Goal: Information Seeking & Learning: Find specific fact

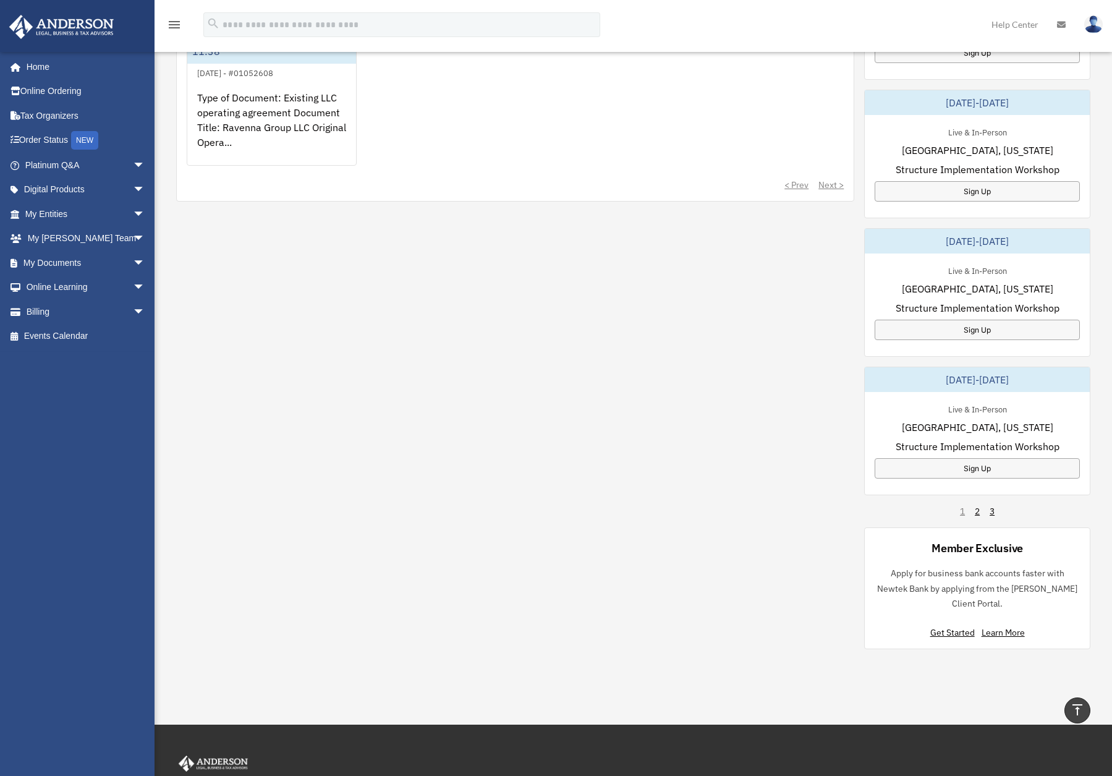
scroll to position [618, 0]
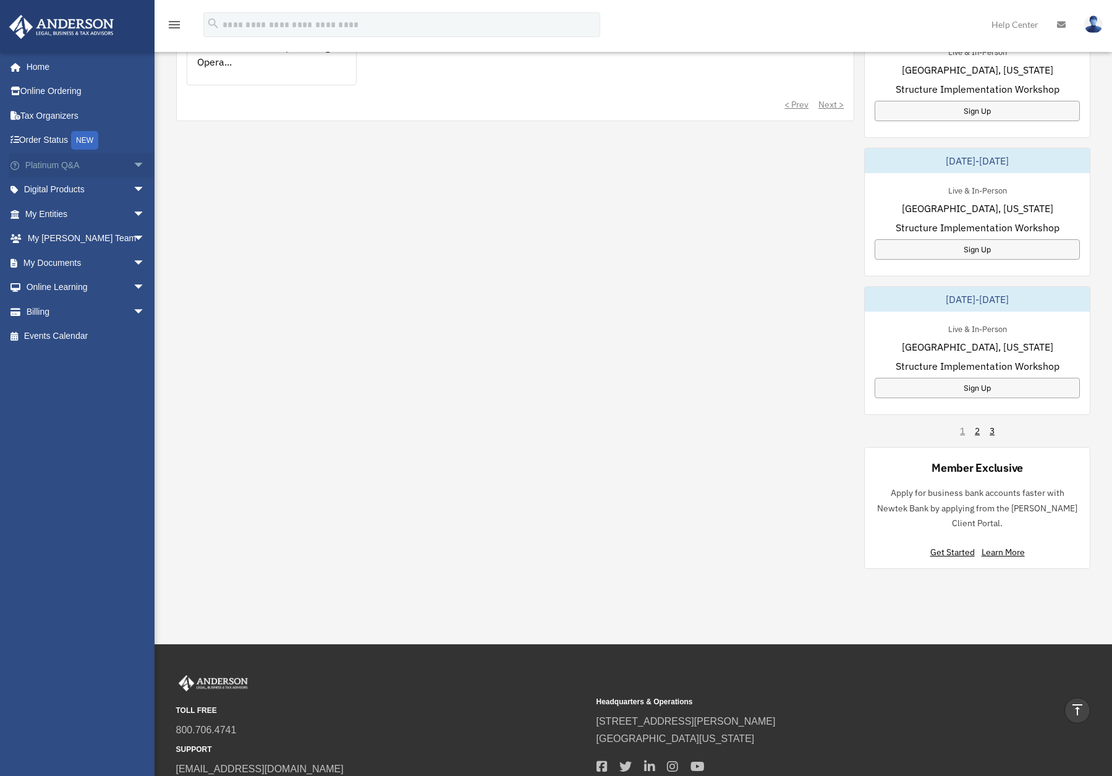
click at [133, 162] on span "arrow_drop_down" at bounding box center [145, 165] width 25 height 25
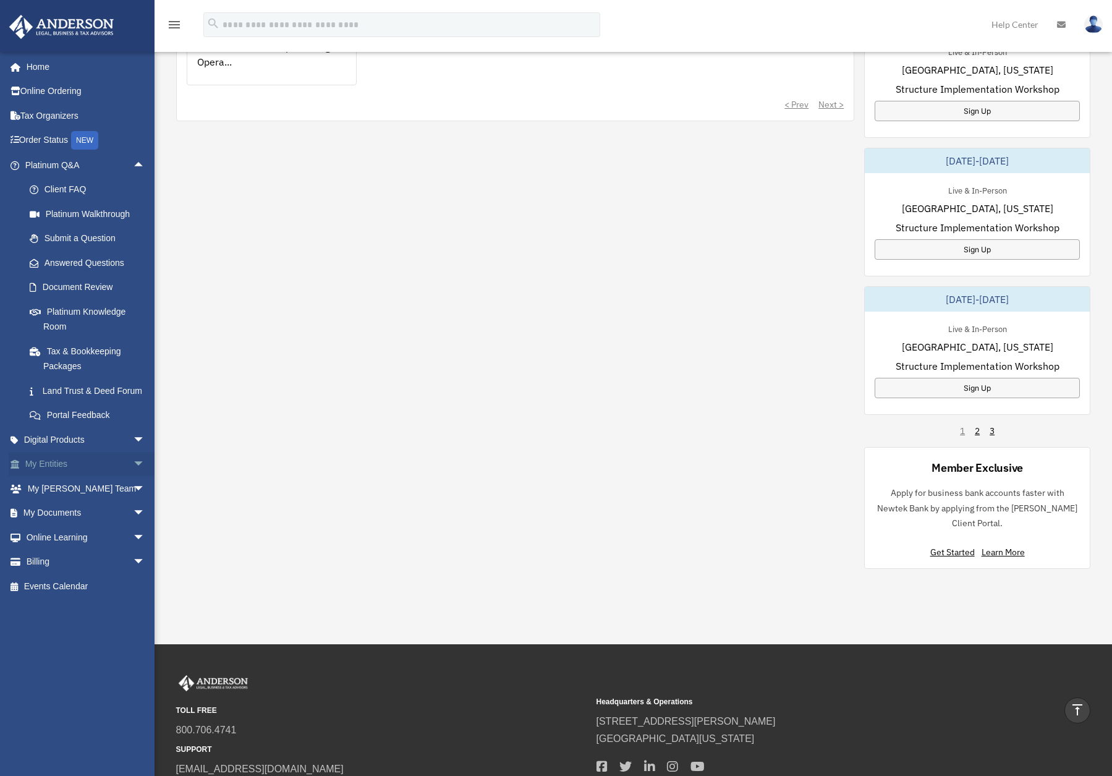
click at [133, 477] on span "arrow_drop_down" at bounding box center [145, 464] width 25 height 25
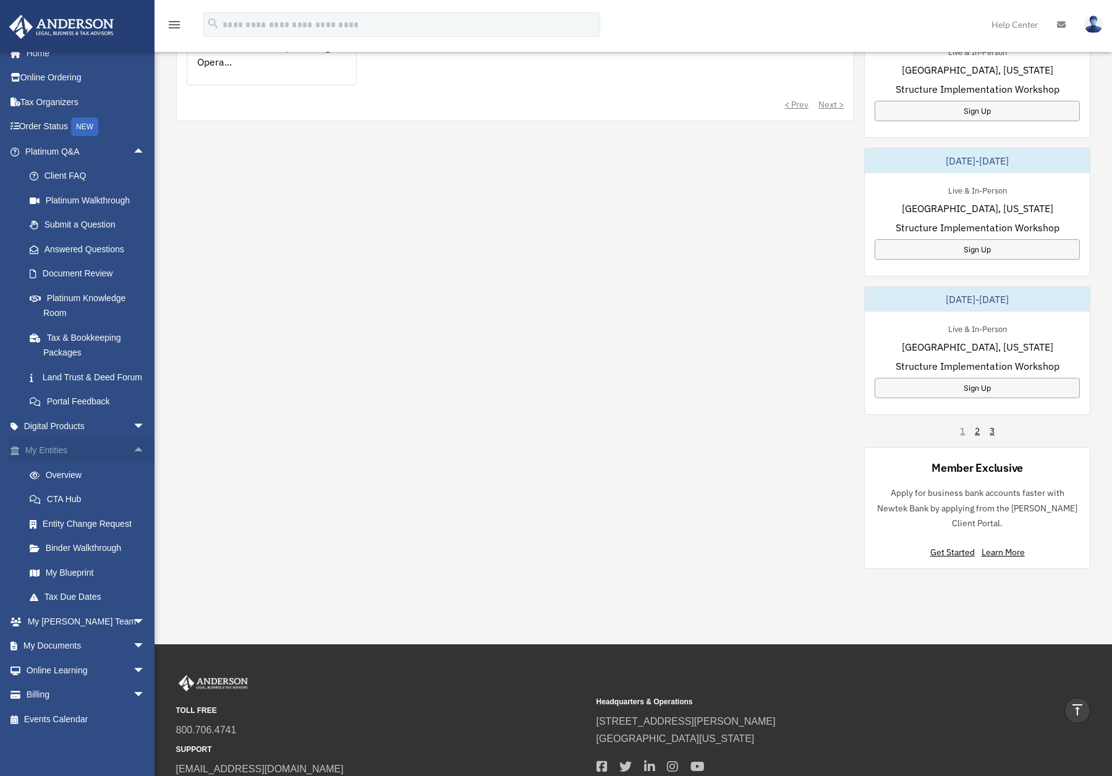
scroll to position [28, 0]
click at [69, 473] on link "Overview" at bounding box center [90, 474] width 147 height 25
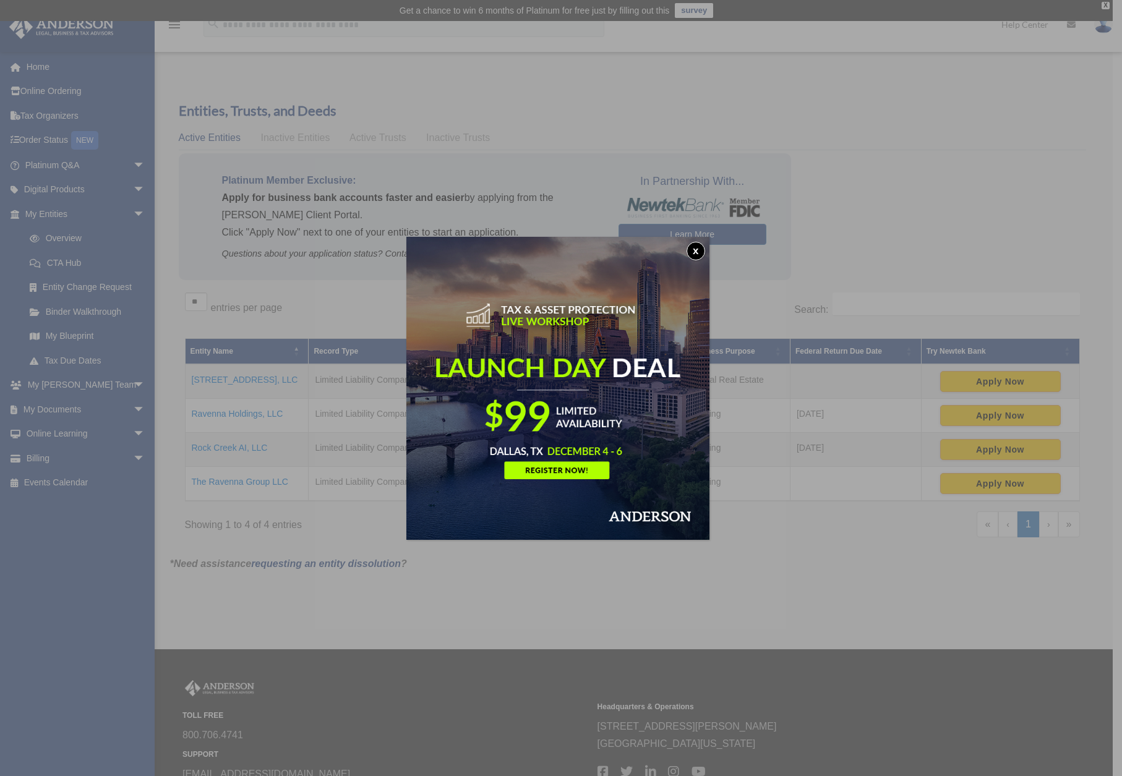
click at [698, 251] on button "x" at bounding box center [695, 251] width 19 height 19
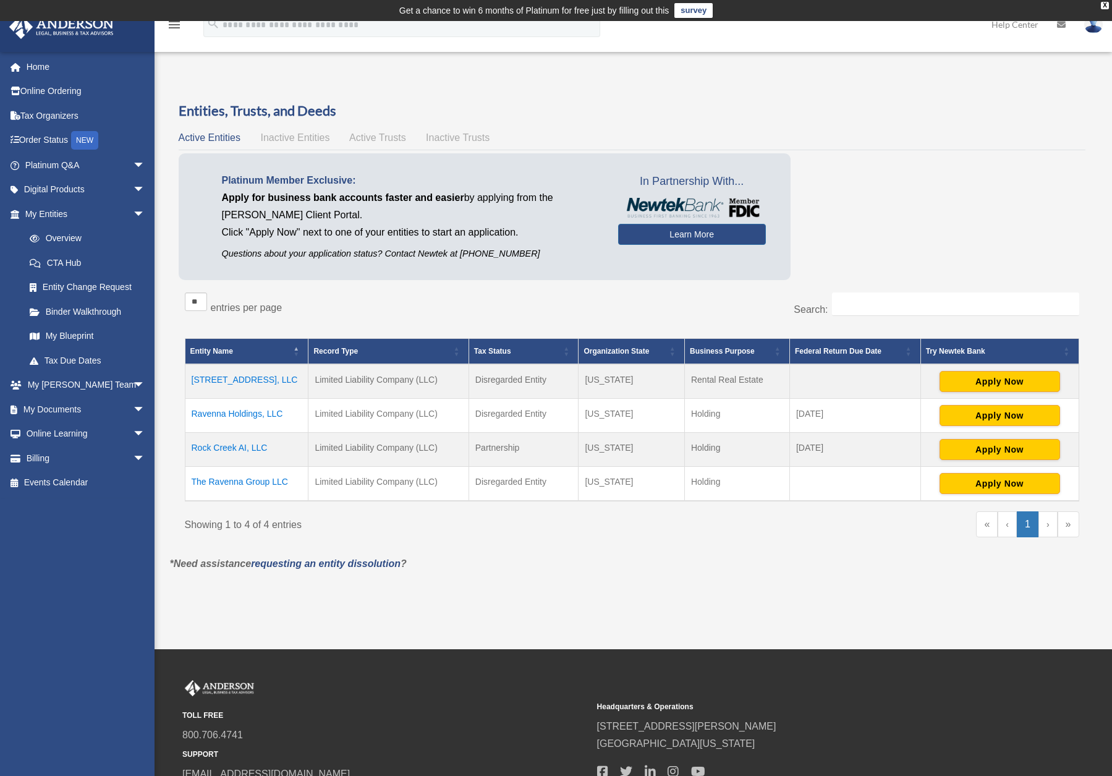
click at [270, 482] on td "The Ravenna Group LLC" at bounding box center [247, 483] width 124 height 35
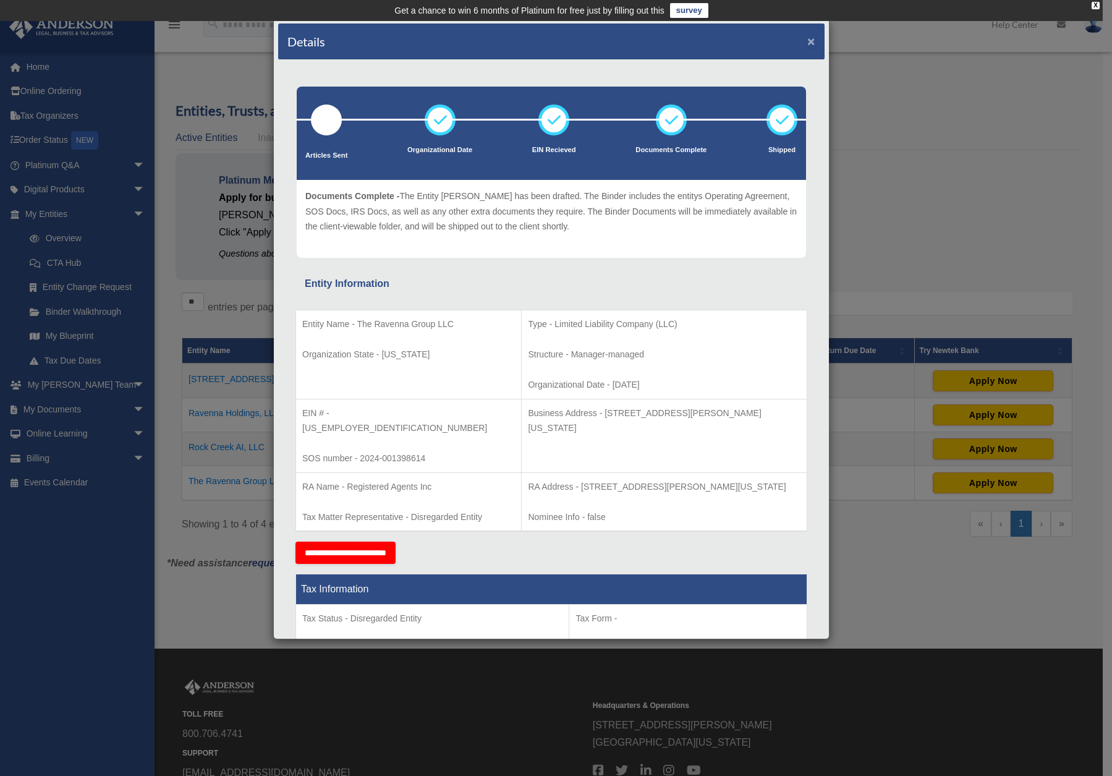
click at [807, 40] on button "×" at bounding box center [811, 41] width 8 height 13
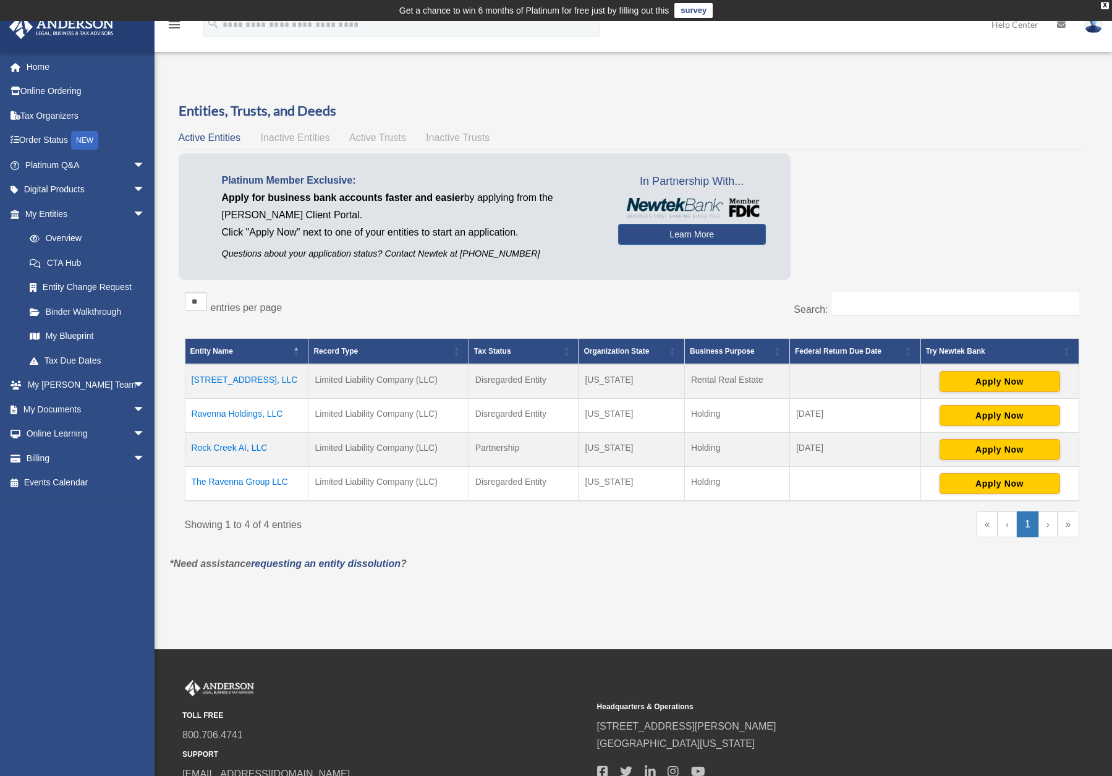
click at [254, 414] on td "Ravenna Holdings, LLC" at bounding box center [247, 415] width 124 height 34
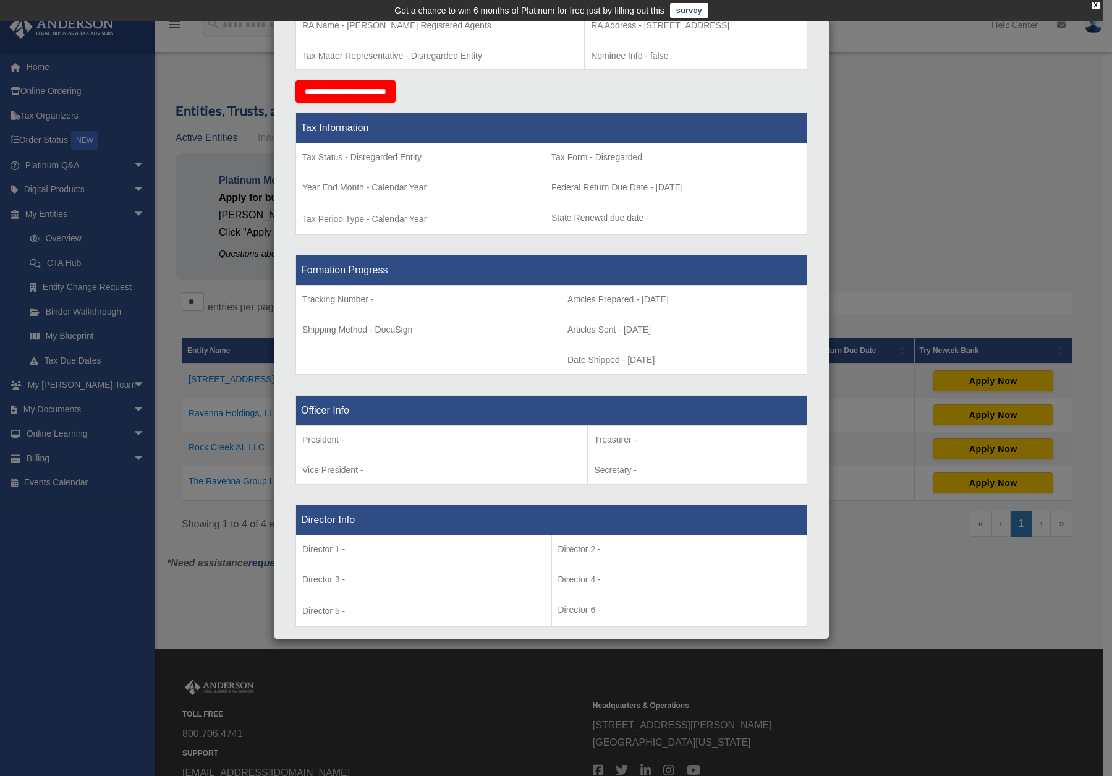
scroll to position [433, 0]
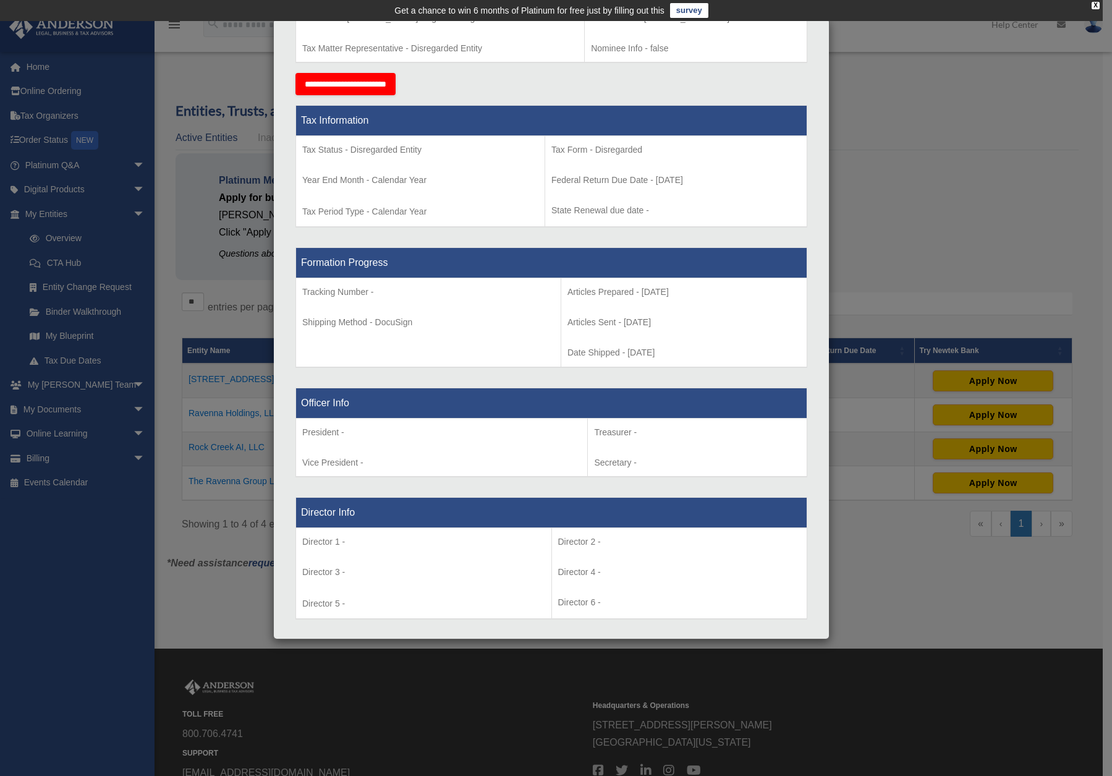
click at [882, 179] on div "Details × Articles Sent Organizational Date" at bounding box center [556, 388] width 1112 height 776
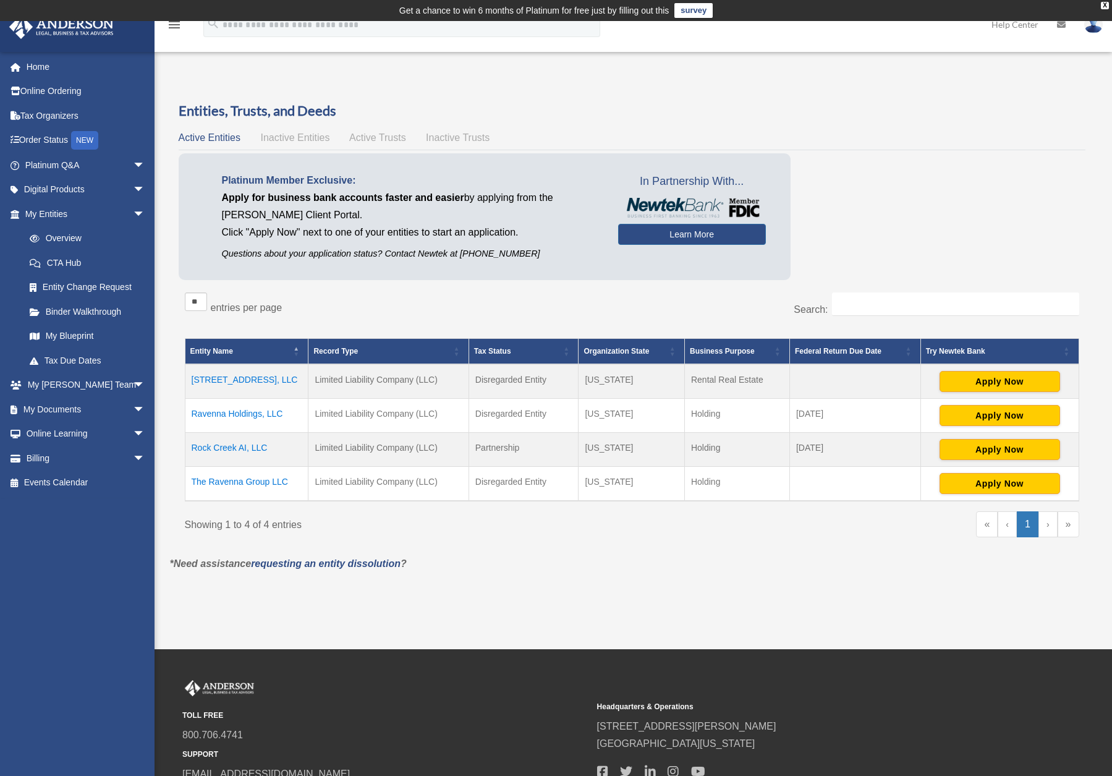
click at [99, 681] on div "raykimbrough@hotmail.com Sign Out raykimbrough@hotmail.com Home Online Ordering…" at bounding box center [82, 392] width 164 height 683
click at [250, 447] on td "Rock Creek AI, LLC" at bounding box center [247, 449] width 124 height 34
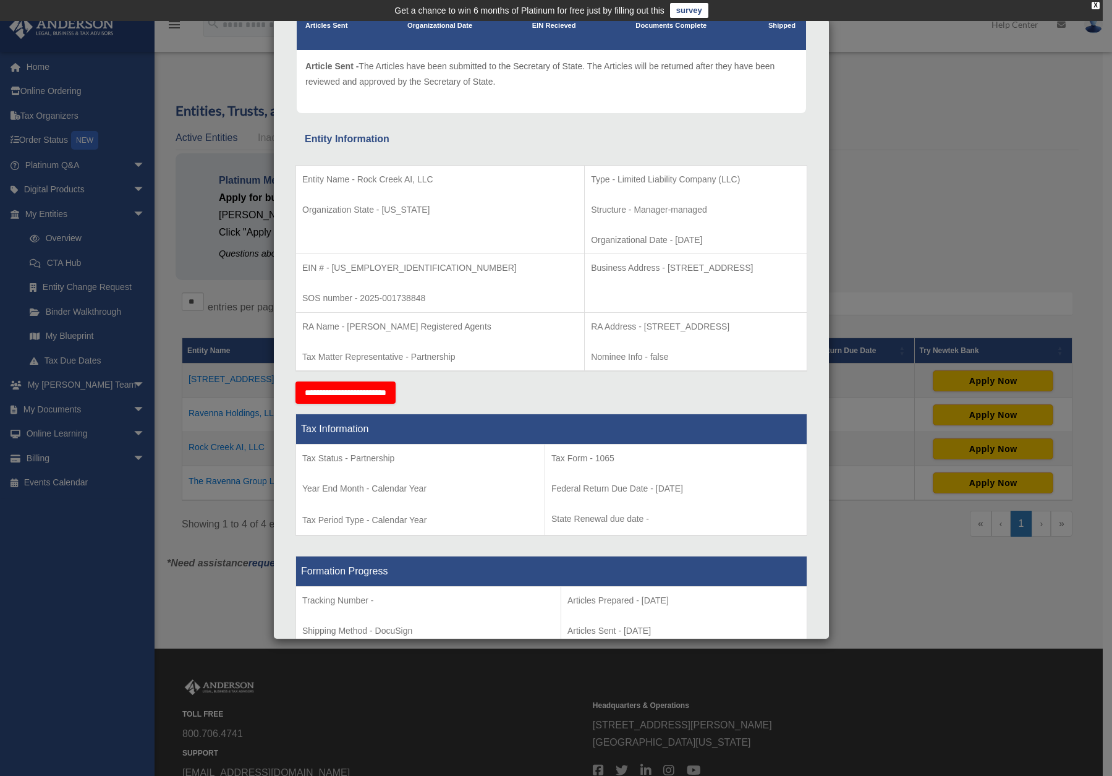
scroll to position [124, 0]
drag, startPoint x: 546, startPoint y: 324, endPoint x: 755, endPoint y: 325, distance: 209.0
click at [755, 325] on p "RA Address - 1716 Capitol Avenue, Suite 100, Cheyenne, WY 82001" at bounding box center [696, 327] width 210 height 15
drag, startPoint x: 755, startPoint y: 325, endPoint x: 884, endPoint y: 257, distance: 145.5
click at [884, 257] on div "Details × Articles Sent Organizational Date" at bounding box center [556, 388] width 1112 height 776
